Goal: Navigation & Orientation: Find specific page/section

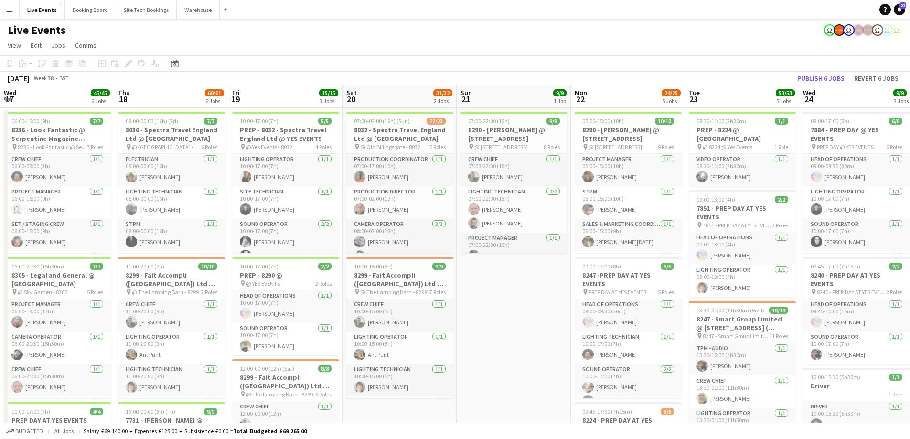
scroll to position [0, 486]
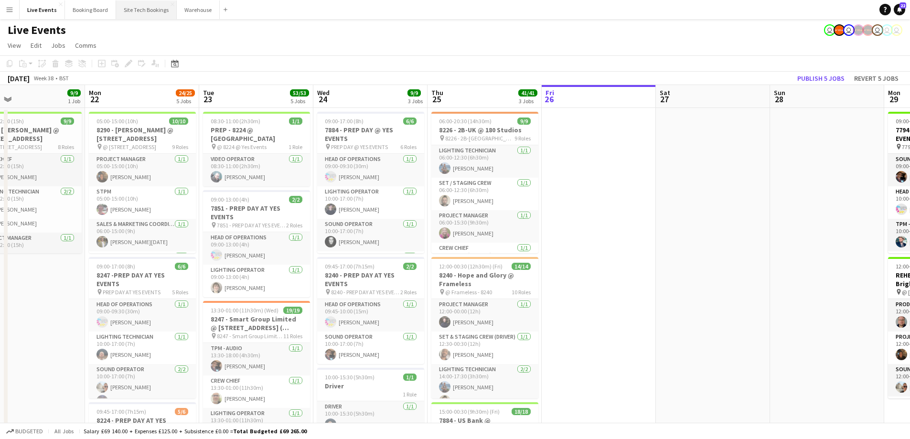
click at [137, 14] on button "Site Tech Bookings Close" at bounding box center [146, 9] width 61 height 19
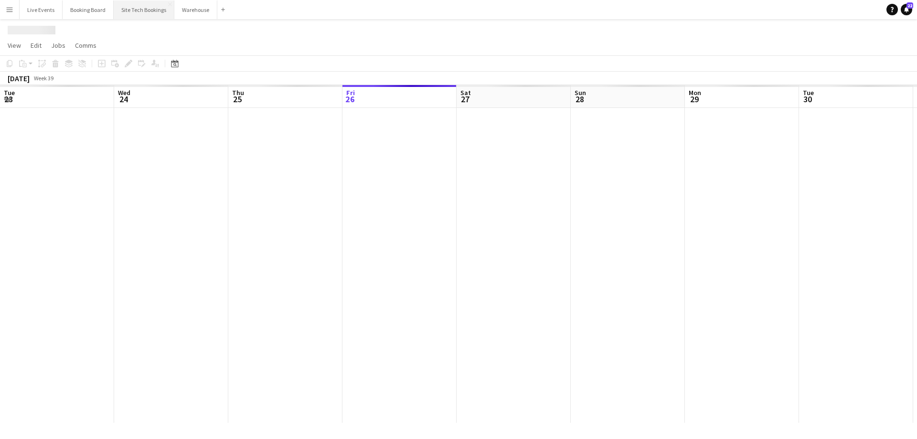
scroll to position [0, 228]
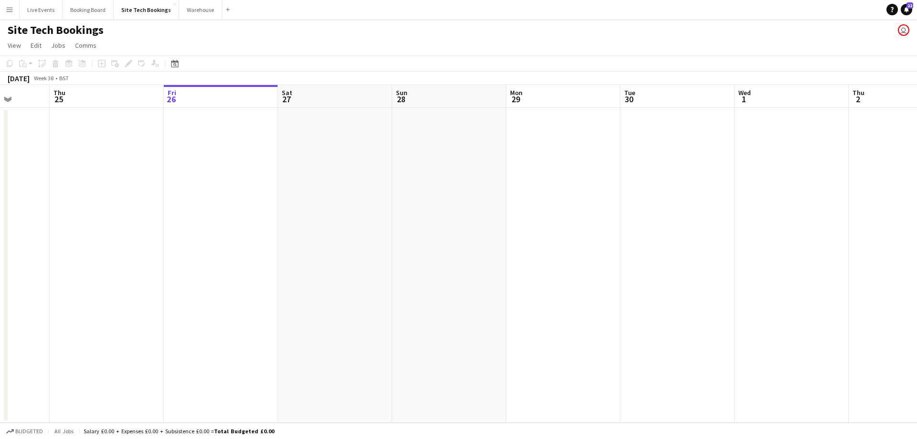
drag, startPoint x: 204, startPoint y: 234, endPoint x: 131, endPoint y: 217, distance: 74.0
click at [131, 217] on app-calendar-viewport "Mon 22 Tue 23 Wed 24 Thu 25 Fri 26 Sat 27 Sun 28 Mon 29 Tue 30 Wed 1 Thu 2 Fri …" at bounding box center [458, 254] width 917 height 338
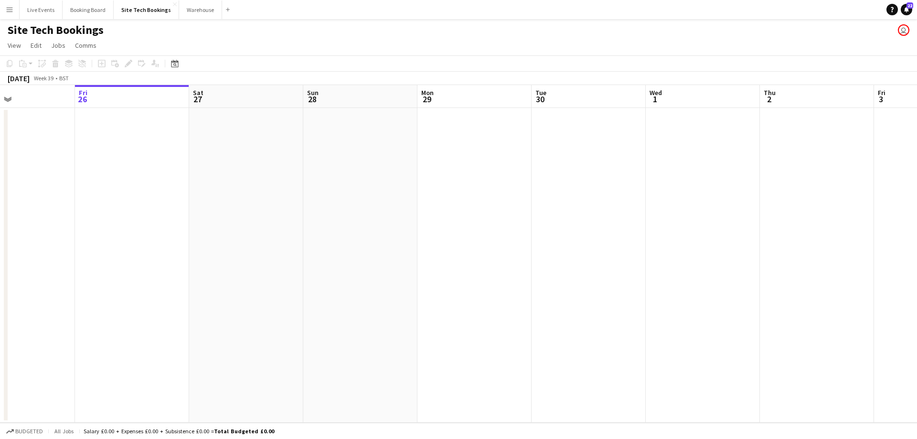
click at [623, 201] on app-calendar-viewport "Tue 23 Wed 24 Thu 25 Fri 26 Sat 27 Sun 28 Mon 29 Tue 30 Wed 1 Thu 2 Fri 3 Sat 4…" at bounding box center [458, 254] width 917 height 338
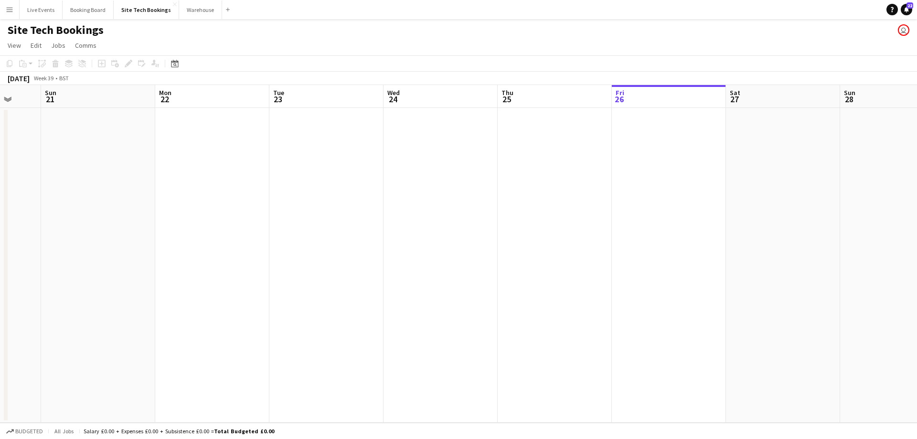
drag, startPoint x: 271, startPoint y: 267, endPoint x: 558, endPoint y: 273, distance: 287.6
click at [648, 246] on app-calendar-viewport "Fri 19 Sat 20 Sun 21 Mon 22 Tue 23 Wed 24 Thu 25 Fri 26 Sat 27 Sun 28 Mon 29 Tu…" at bounding box center [458, 254] width 917 height 338
click at [656, 250] on app-calendar-viewport "Tue 16 4/4 1 Job Wed 17 Thu 18 Fri 19 Sat 20 Sun 21 Mon 22 Tue 23 Wed 24 Thu 25…" at bounding box center [458, 254] width 917 height 338
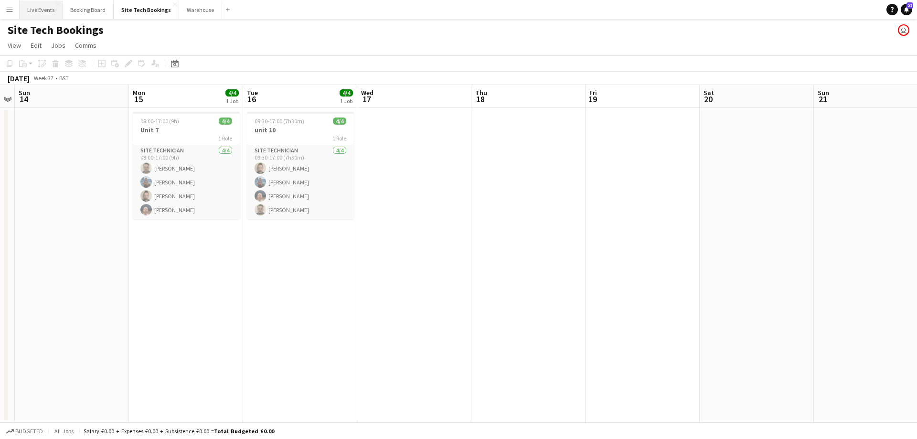
click at [30, 4] on button "Live Events Close" at bounding box center [41, 9] width 43 height 19
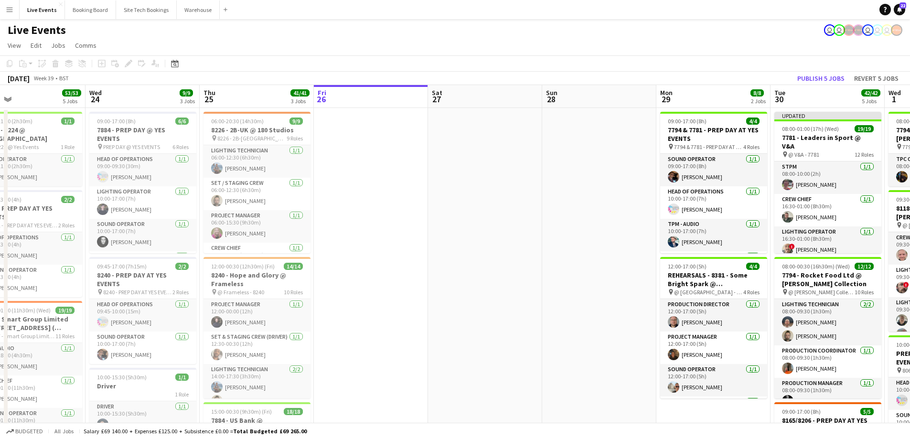
scroll to position [0, 248]
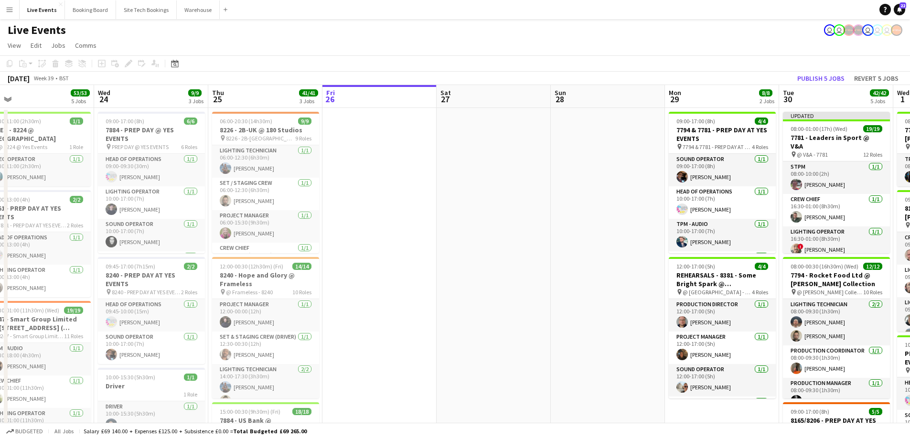
drag, startPoint x: 219, startPoint y: 265, endPoint x: 386, endPoint y: 233, distance: 169.3
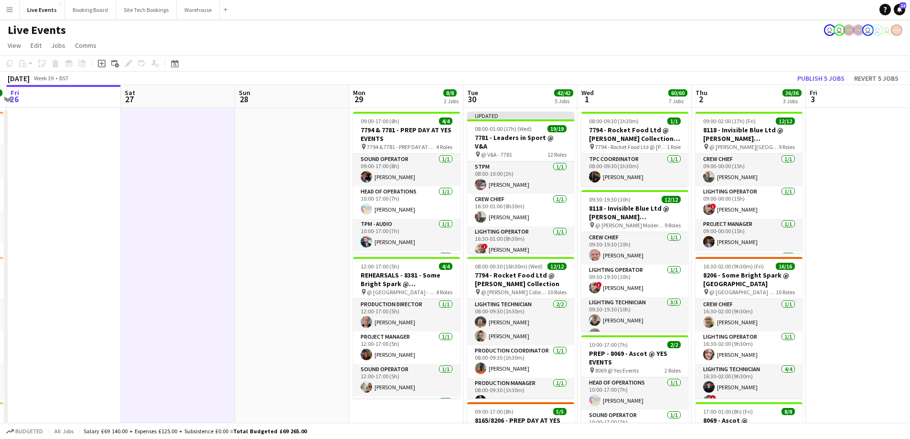
drag, startPoint x: 569, startPoint y: 274, endPoint x: 230, endPoint y: 313, distance: 341.4
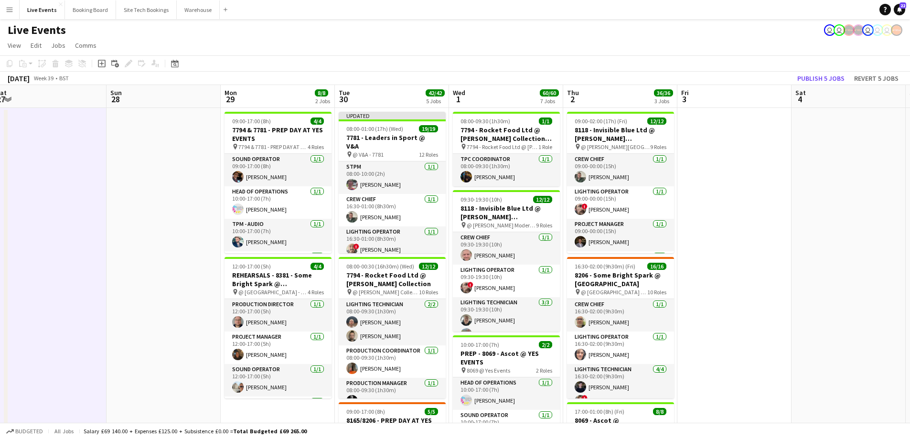
drag, startPoint x: 227, startPoint y: 211, endPoint x: 191, endPoint y: 214, distance: 36.9
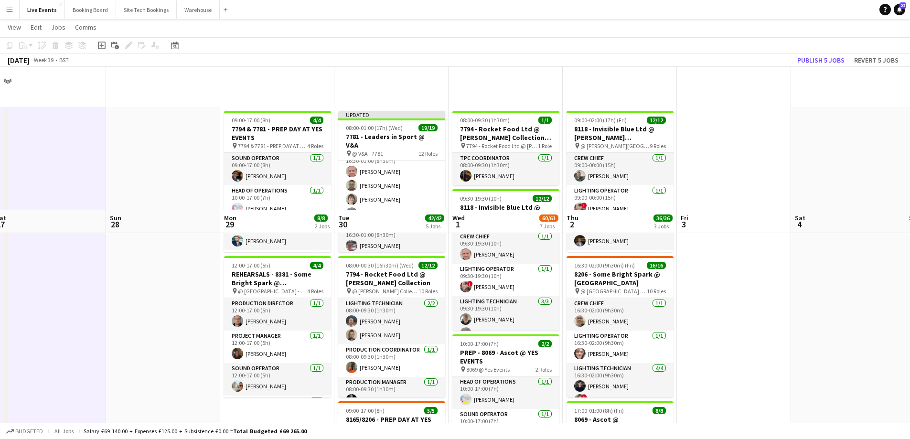
scroll to position [191, 0]
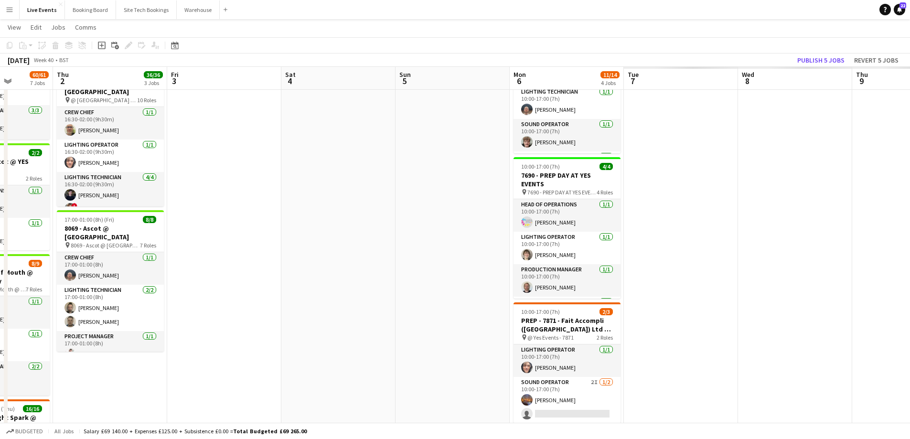
drag, startPoint x: 586, startPoint y: 241, endPoint x: 312, endPoint y: 291, distance: 278.2
click at [129, 286] on app-calendar-viewport "Sun 28 Mon 29 8/8 2 Jobs Tue 30 42/42 5 Jobs Wed 1 60/61 7 Jobs Thu 2 36/36 3 J…" at bounding box center [455, 349] width 910 height 1006
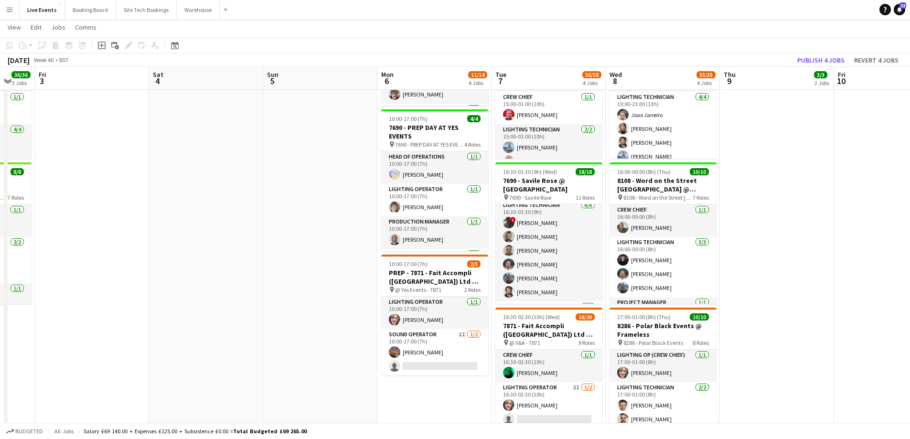
scroll to position [0, 0]
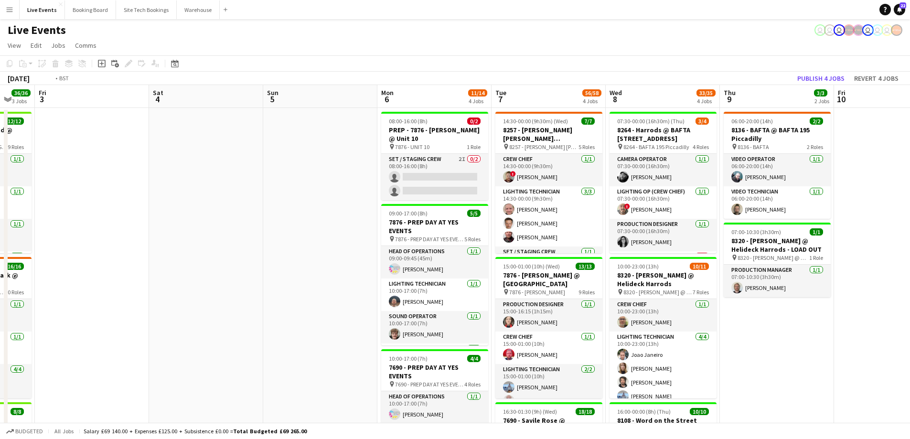
drag, startPoint x: 427, startPoint y: 236, endPoint x: 738, endPoint y: 246, distance: 311.6
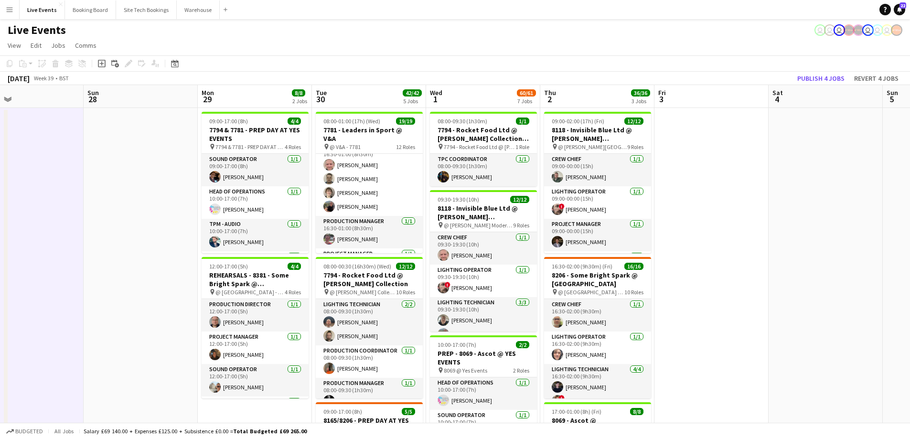
drag, startPoint x: 545, startPoint y: 254, endPoint x: 1017, endPoint y: 263, distance: 472.5
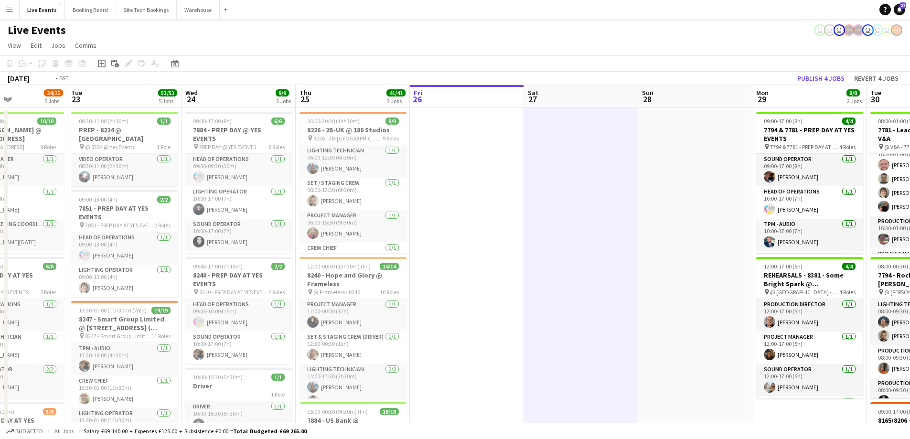
scroll to position [0, 334]
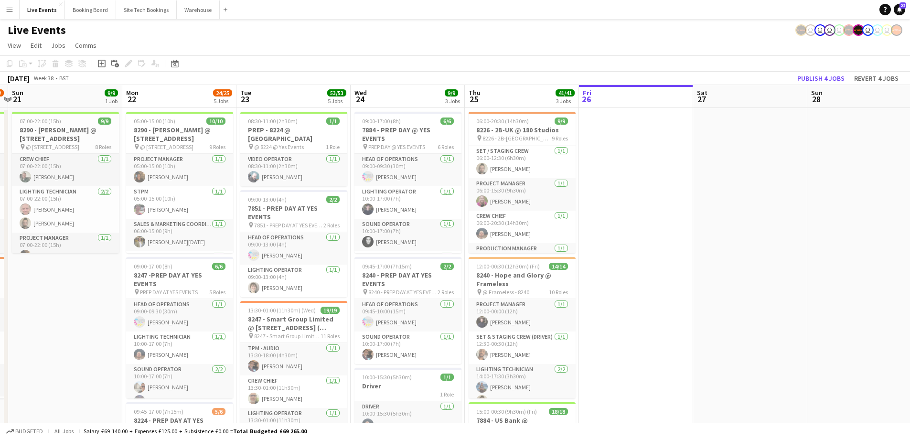
scroll to position [28, 0]
